Goal: Download file/media

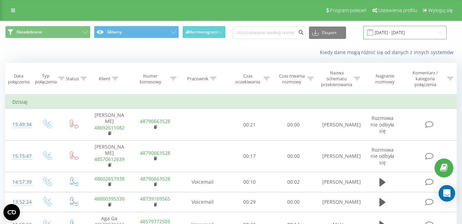
click at [403, 32] on input "[DATE] - [DATE]" at bounding box center [404, 32] width 83 height 13
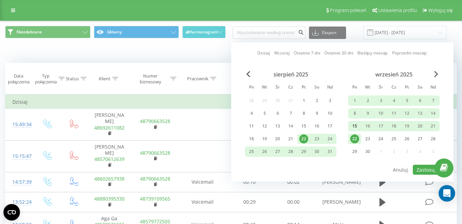
click at [352, 127] on div "15" at bounding box center [354, 125] width 9 height 9
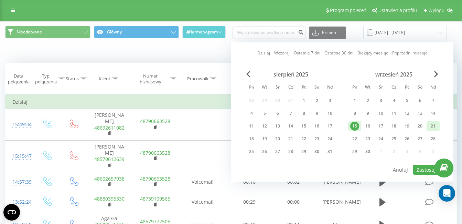
click at [431, 129] on div "21" at bounding box center [433, 125] width 9 height 9
click at [426, 170] on button "Zastosuj" at bounding box center [426, 169] width 27 height 10
type input "[DATE] - [DATE]"
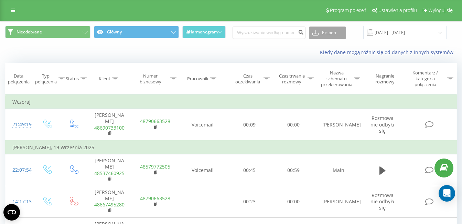
click at [318, 35] on icon at bounding box center [315, 32] width 6 height 7
click at [331, 57] on div ".xls" at bounding box center [327, 58] width 36 height 12
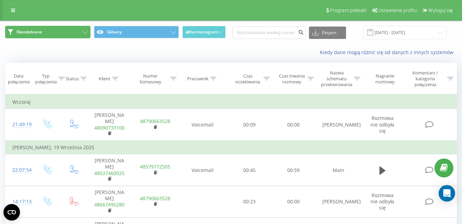
click at [83, 31] on icon at bounding box center [85, 32] width 5 height 3
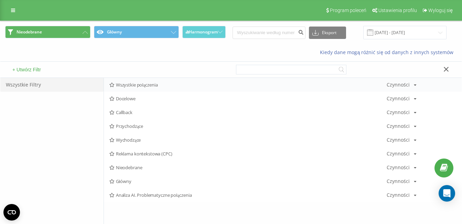
click at [130, 84] on span "Wszystkie połączenia" at bounding box center [247, 84] width 277 height 5
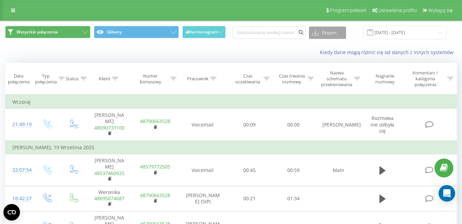
click at [343, 32] on button "Eksport" at bounding box center [327, 32] width 37 height 12
click at [336, 61] on div ".xls" at bounding box center [327, 58] width 36 height 12
